Goal: Task Accomplishment & Management: Complete application form

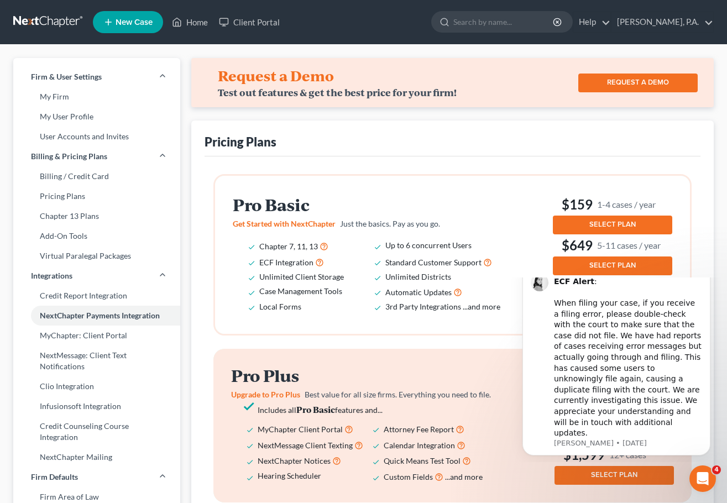
click at [504, 374] on h2 "Pro Plus" at bounding box center [372, 375] width 283 height 18
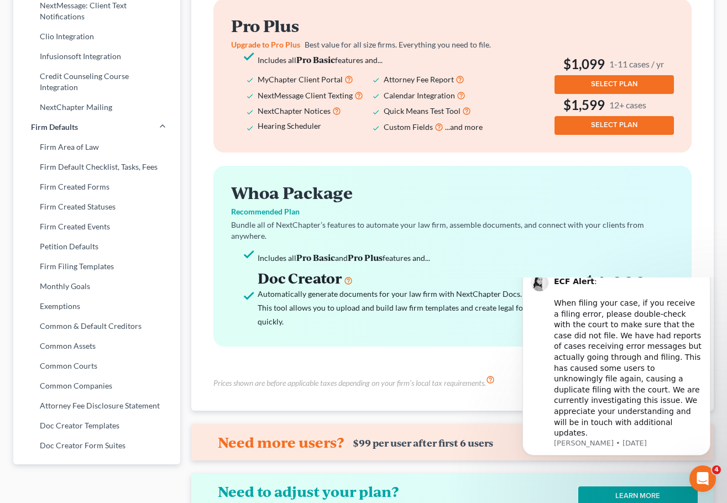
scroll to position [412, 0]
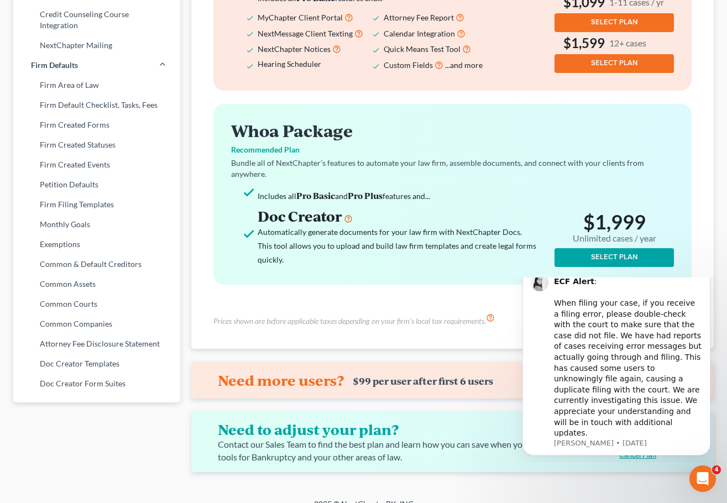
click at [705, 270] on icon "Dismiss notification" at bounding box center [707, 267] width 6 height 6
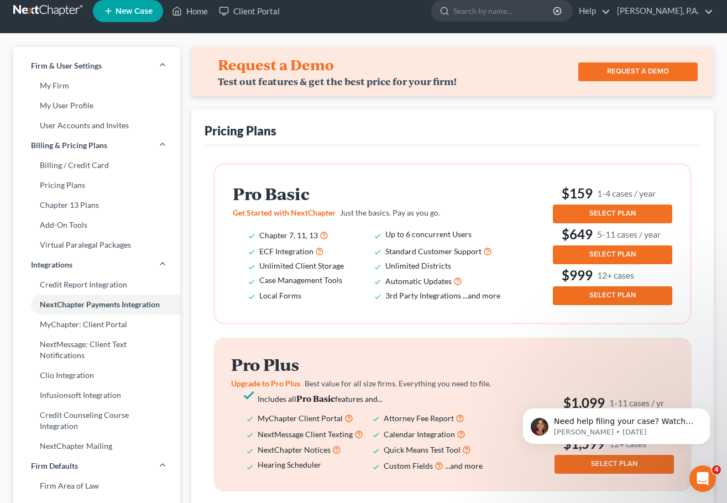
scroll to position [0, 0]
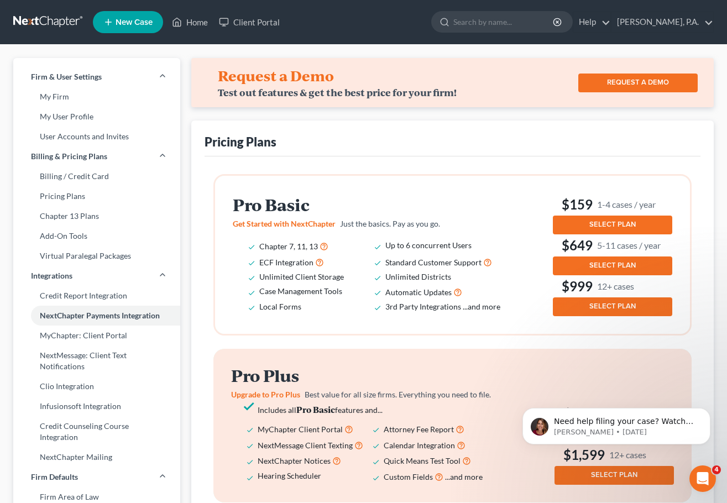
click at [632, 219] on button "SELECT PLAN" at bounding box center [612, 224] width 119 height 19
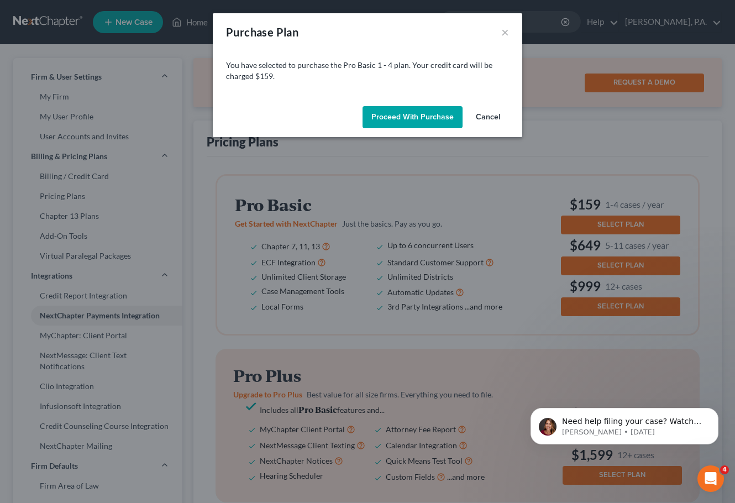
click at [392, 114] on button "Proceed with Purchase" at bounding box center [412, 117] width 100 height 22
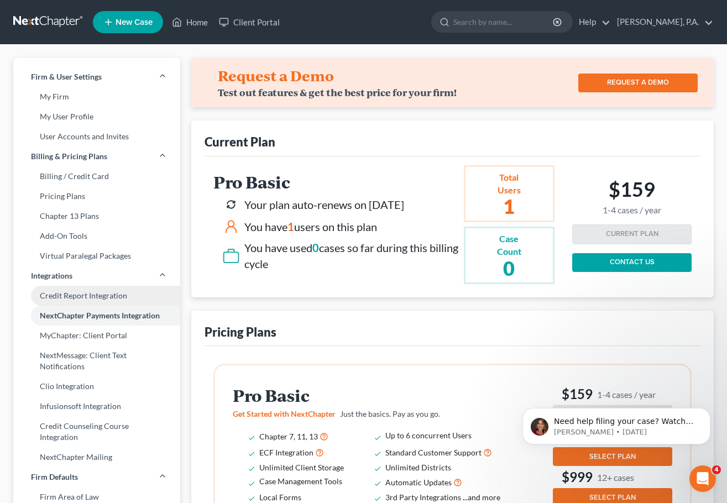
scroll to position [35, 0]
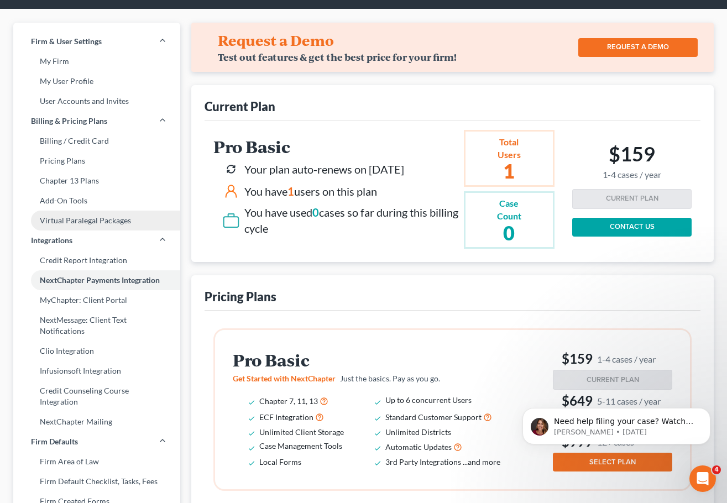
click at [90, 224] on link "Virtual Paralegal Packages" at bounding box center [96, 221] width 167 height 20
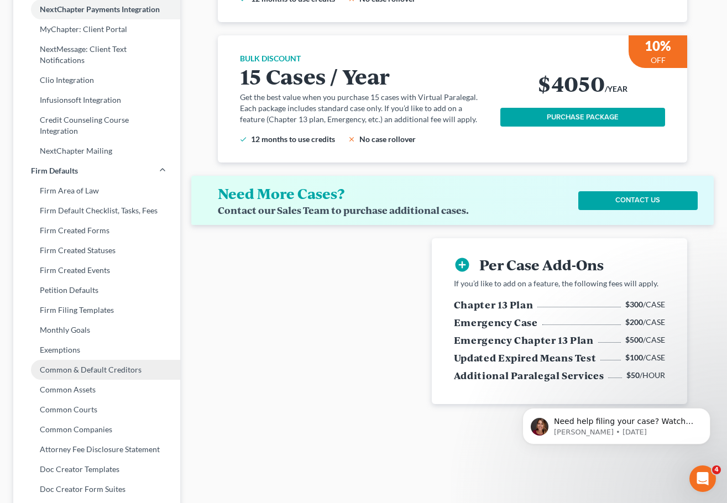
scroll to position [346, 0]
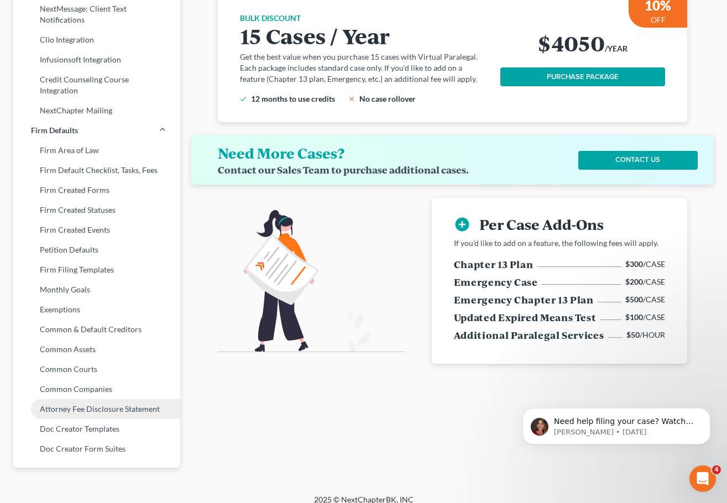
click at [81, 401] on link "Attorney Fee Disclosure Statement" at bounding box center [96, 409] width 167 height 20
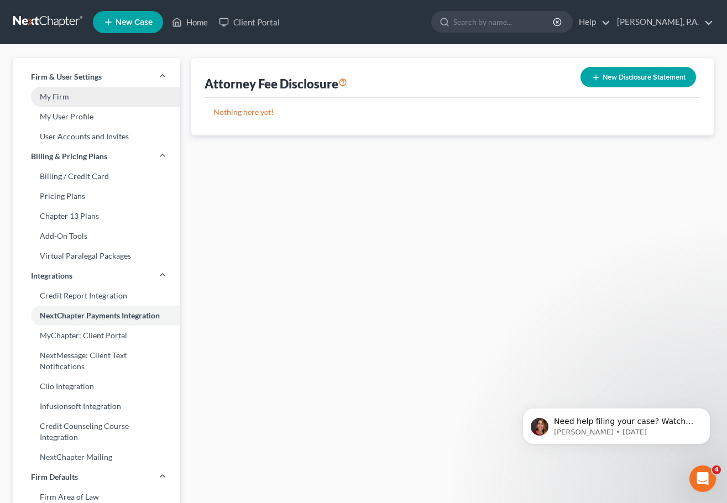
click at [57, 97] on link "My Firm" at bounding box center [96, 97] width 167 height 20
select select "17"
select select "24"
select select "9"
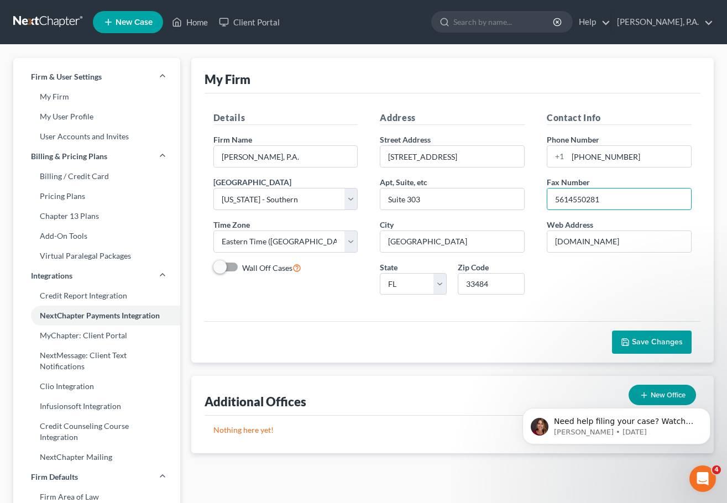
type input "5614550281"
click at [561, 283] on div "Contact Info Phone Number [PHONE_NUMBER] Fax Number [PHONE_NUMBER] Web Address …" at bounding box center [618, 207] width 167 height 192
click at [625, 345] on icon "button" at bounding box center [624, 342] width 9 height 9
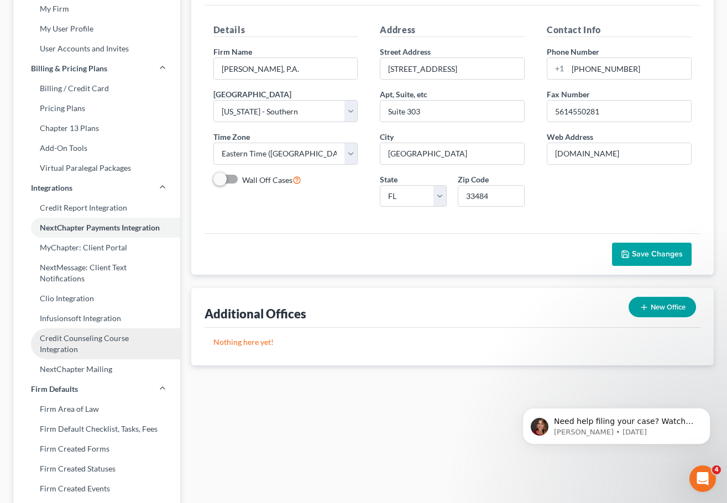
scroll to position [28, 0]
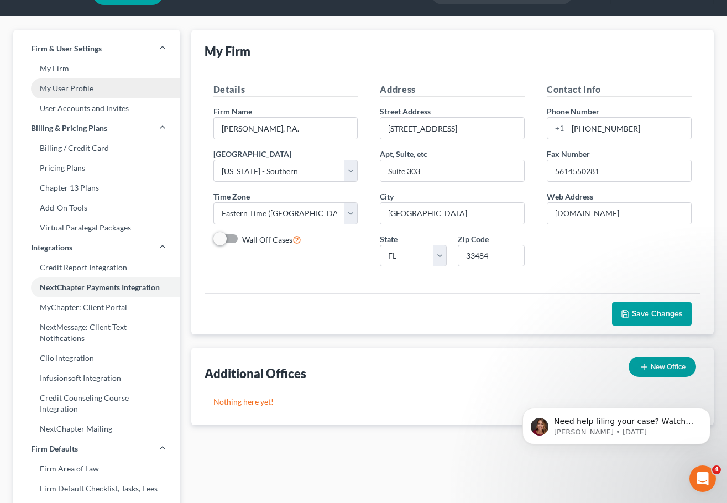
click at [64, 83] on link "My User Profile" at bounding box center [96, 88] width 167 height 20
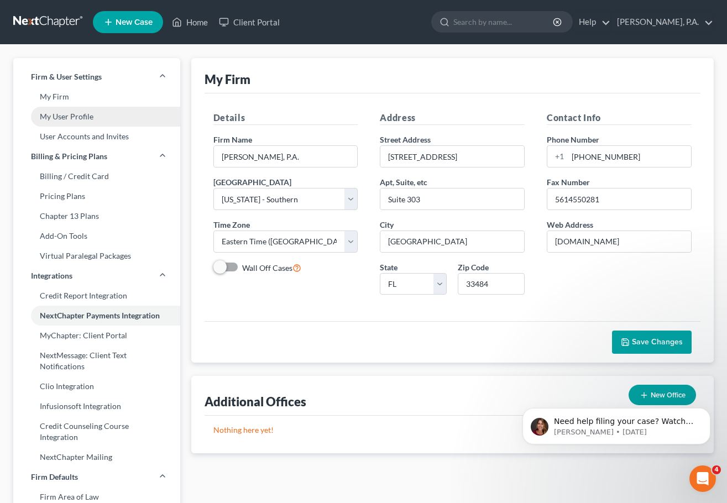
select select "9"
select select "attorney"
select select "0"
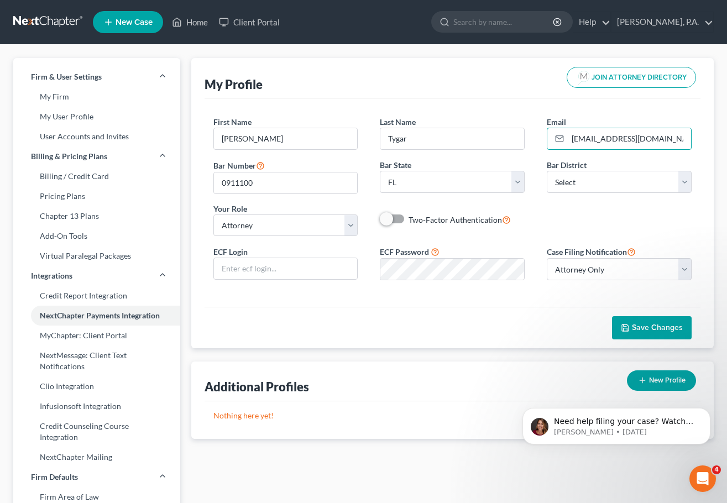
click at [541, 220] on div "First Name * [PERSON_NAME] Last Name * Tygar Email * [EMAIL_ADDRESS][DOMAIN_NAM…" at bounding box center [452, 180] width 500 height 129
select select "17"
click at [268, 338] on div "Save Changes" at bounding box center [452, 327] width 496 height 41
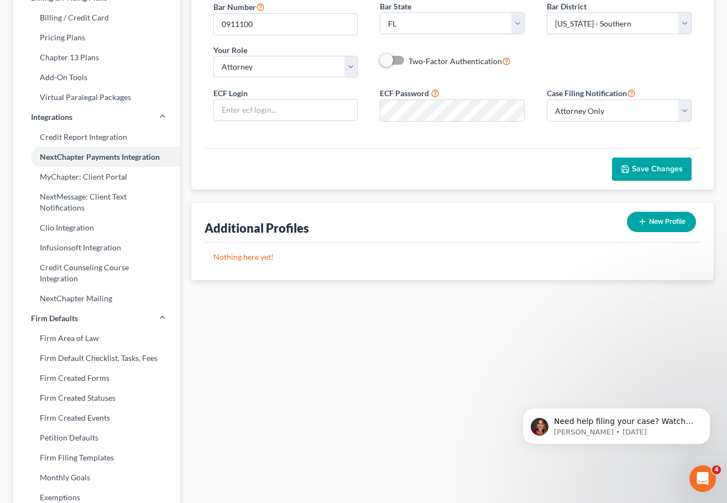
scroll to position [173, 0]
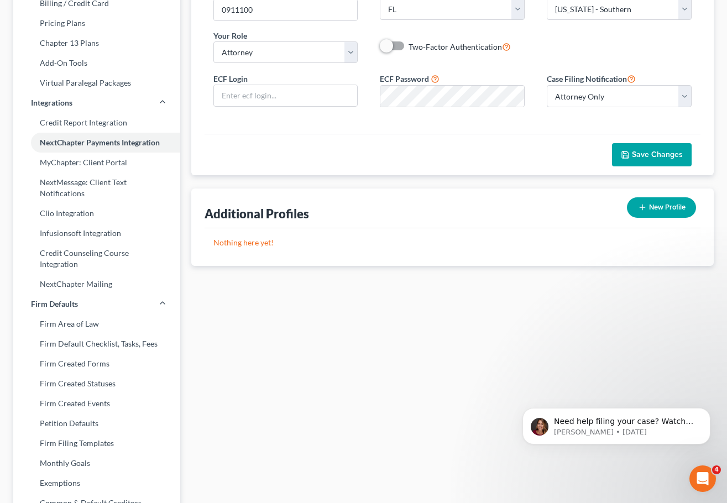
click at [641, 166] on button "Save Changes" at bounding box center [652, 154] width 80 height 23
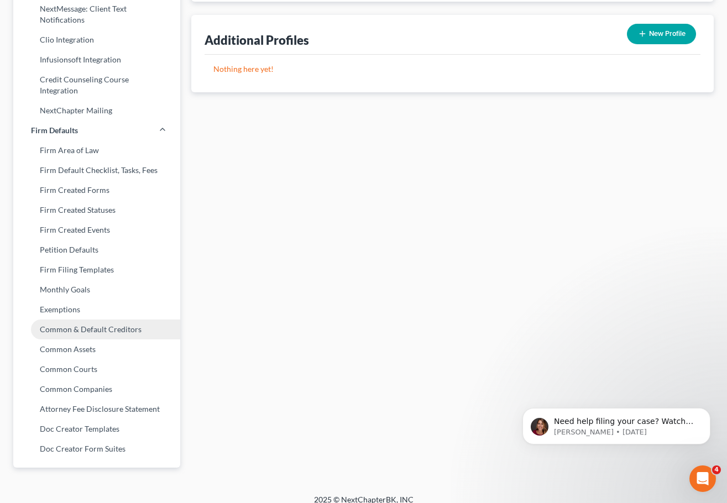
scroll to position [0, 0]
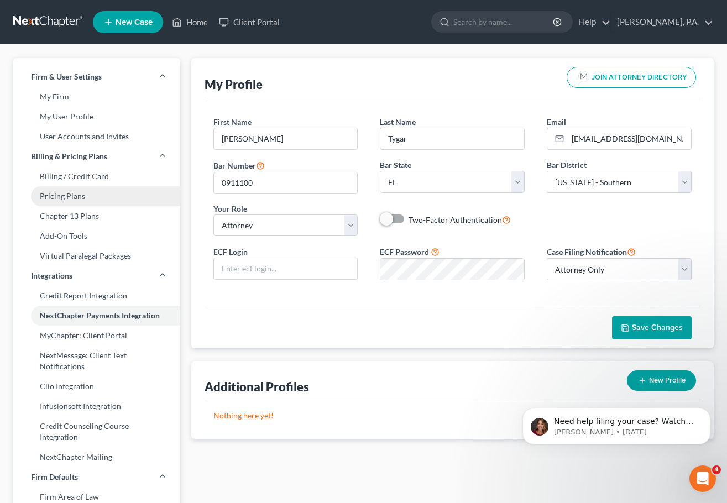
click at [64, 199] on link "Pricing Plans" at bounding box center [96, 196] width 167 height 20
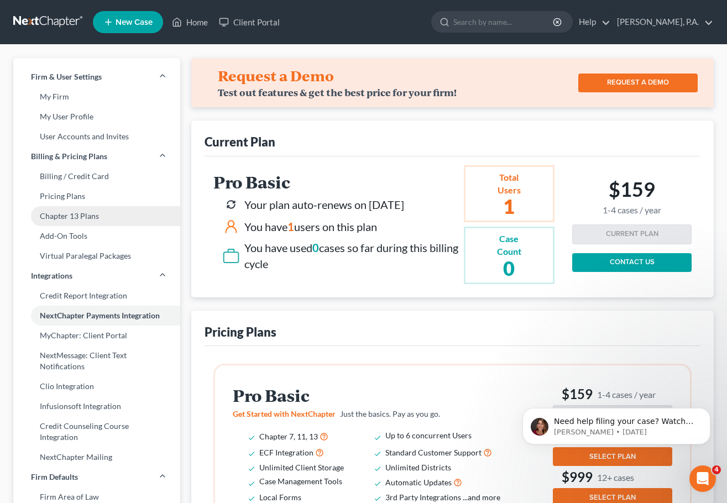
click at [61, 220] on link "Chapter 13 Plans" at bounding box center [96, 216] width 167 height 20
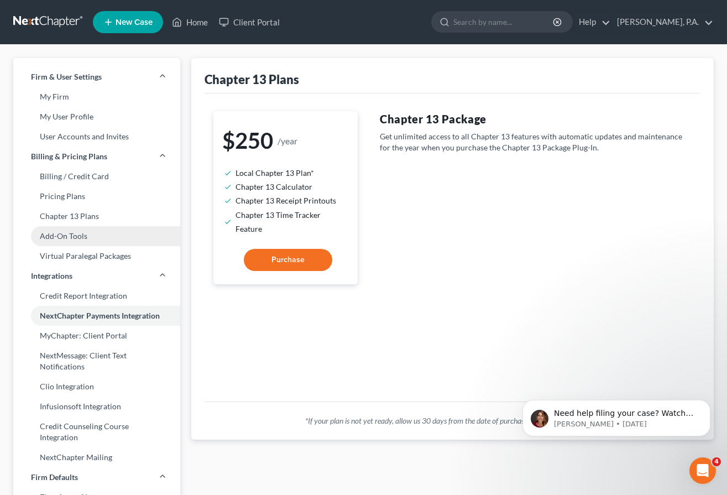
click at [60, 239] on link "Add-On Tools" at bounding box center [96, 236] width 167 height 20
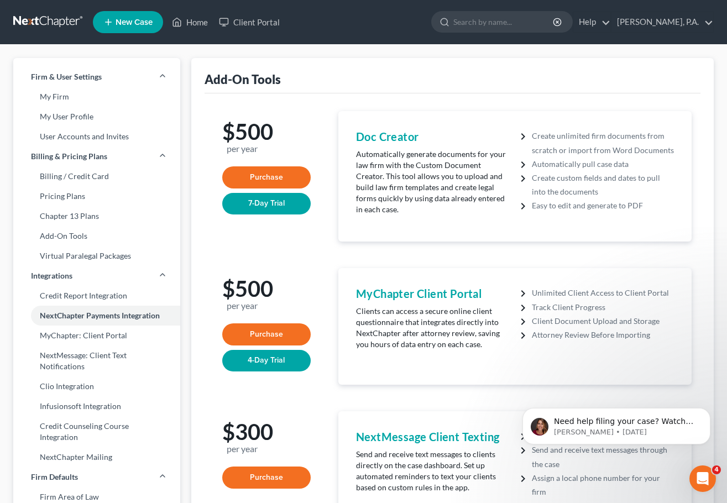
click at [122, 29] on link "New Case" at bounding box center [128, 22] width 70 height 22
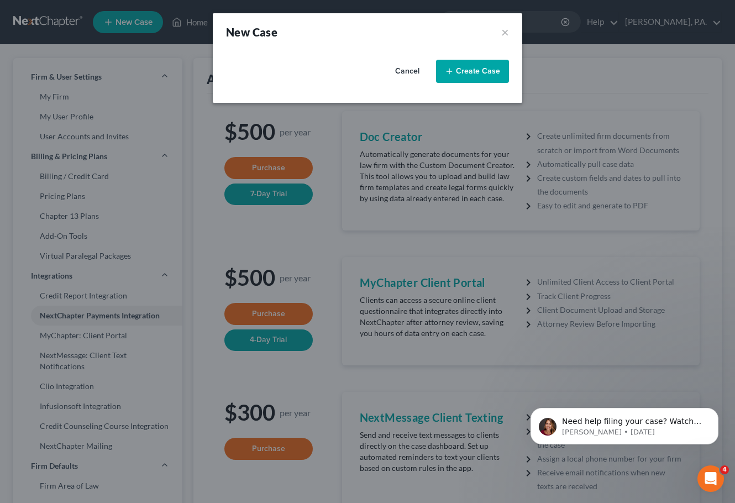
select select "17"
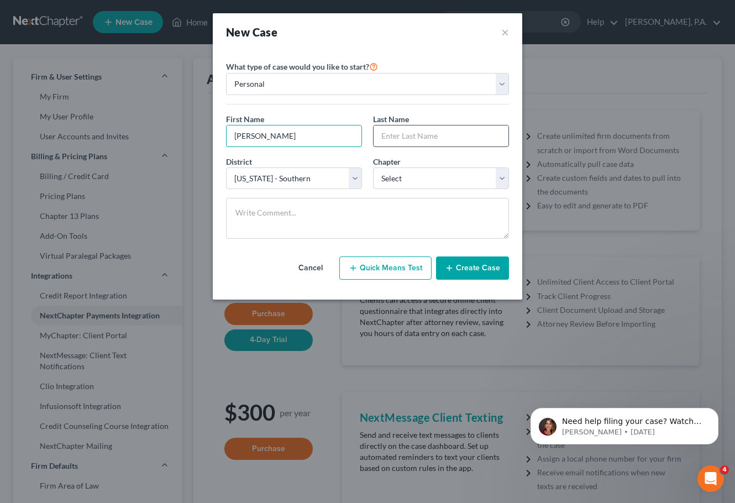
type input "[PERSON_NAME]"
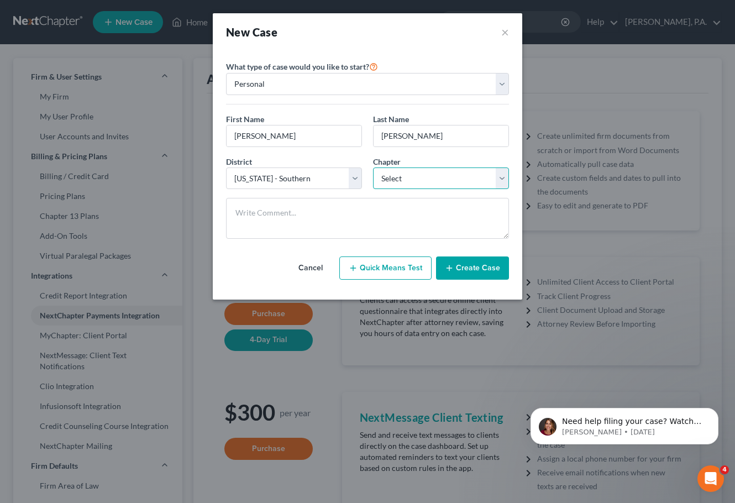
select select "0"
click at [472, 269] on button "Create Case" at bounding box center [472, 267] width 73 height 23
